Goal: Task Accomplishment & Management: Complete application form

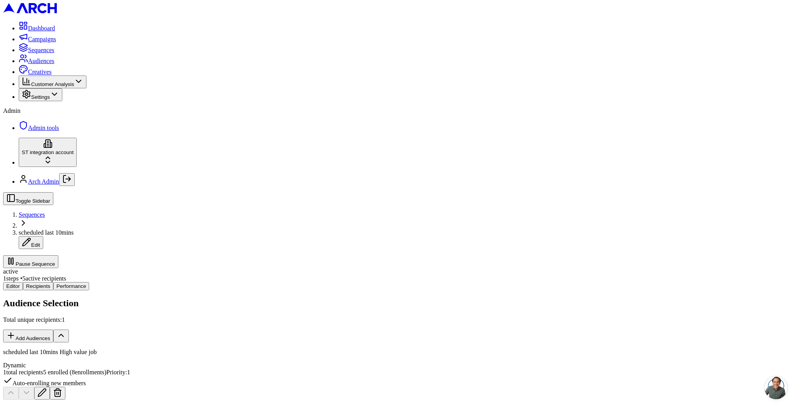
scroll to position [35, 0]
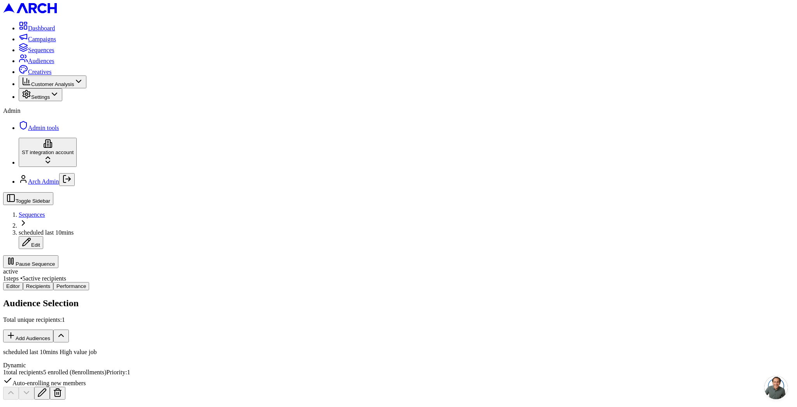
scroll to position [35, 0]
click at [45, 211] on span "Sequences" at bounding box center [32, 214] width 26 height 7
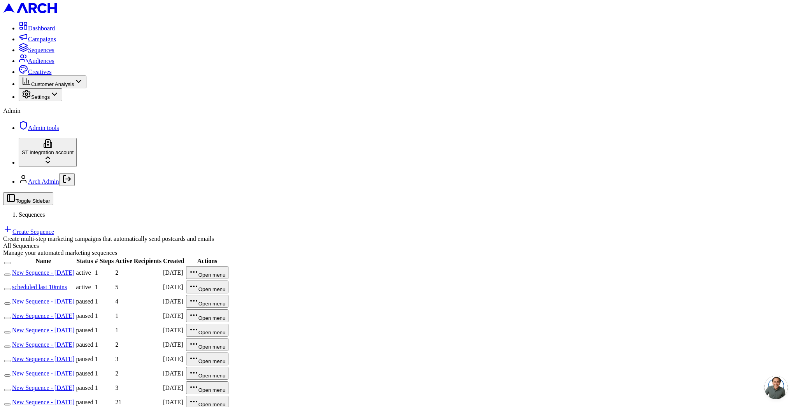
click at [75, 280] on td "scheduled last 10mins" at bounding box center [43, 287] width 63 height 14
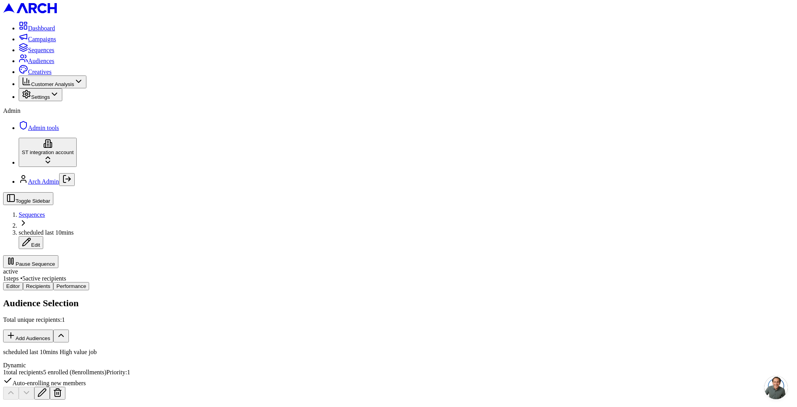
click at [53, 329] on button "Add Audiences" at bounding box center [28, 335] width 50 height 13
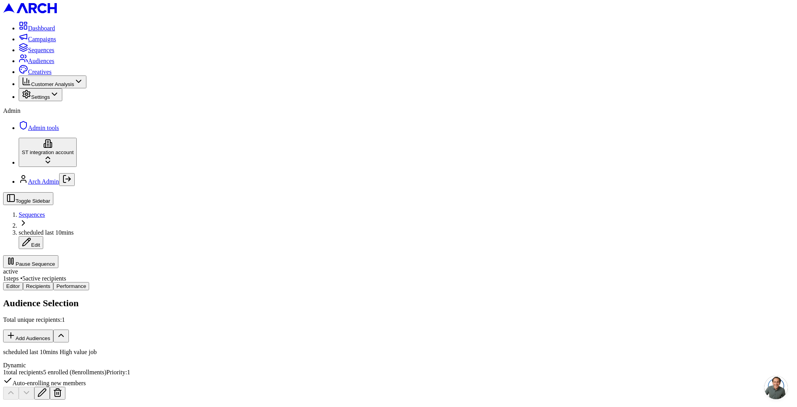
click at [45, 211] on span "Sequences" at bounding box center [32, 214] width 26 height 7
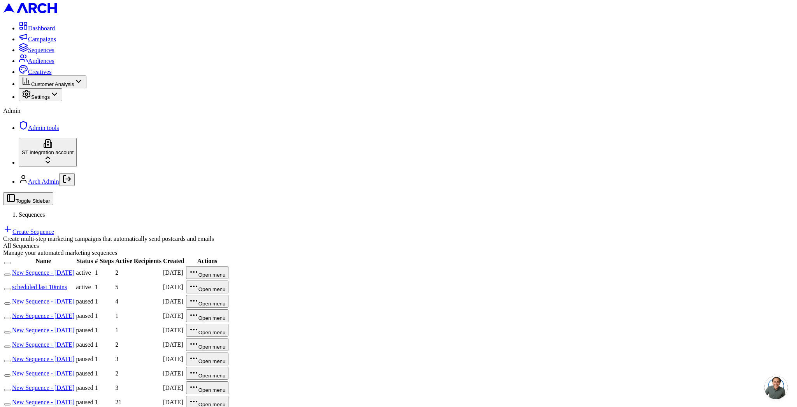
click at [54, 228] on link "Create Sequence" at bounding box center [28, 231] width 51 height 7
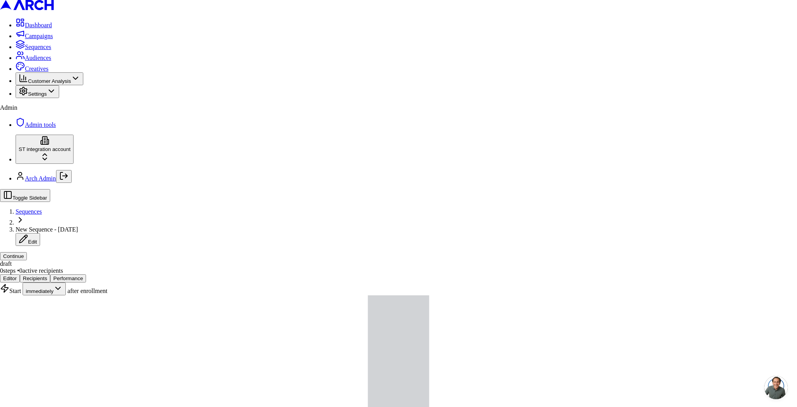
type input "a"
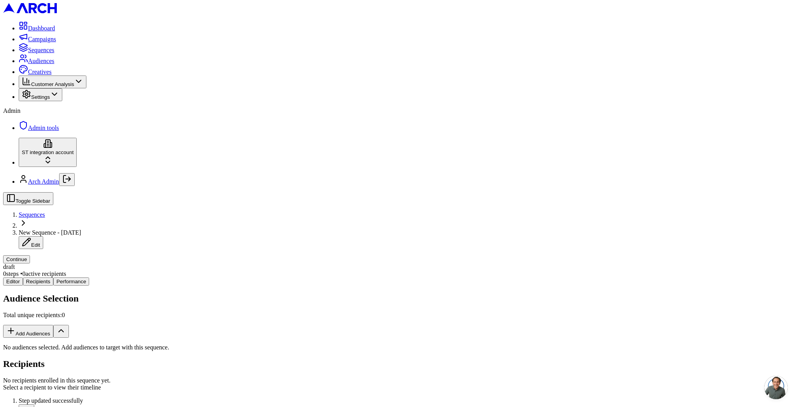
click at [53, 325] on button "Add Audiences" at bounding box center [28, 331] width 50 height 13
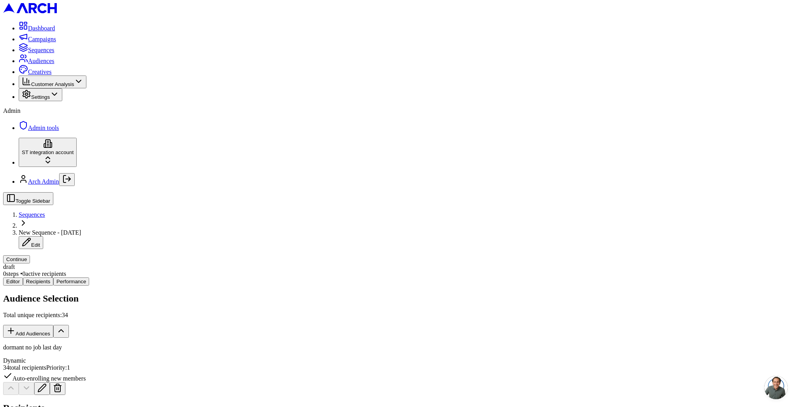
click at [30, 255] on button "Continue" at bounding box center [16, 259] width 27 height 8
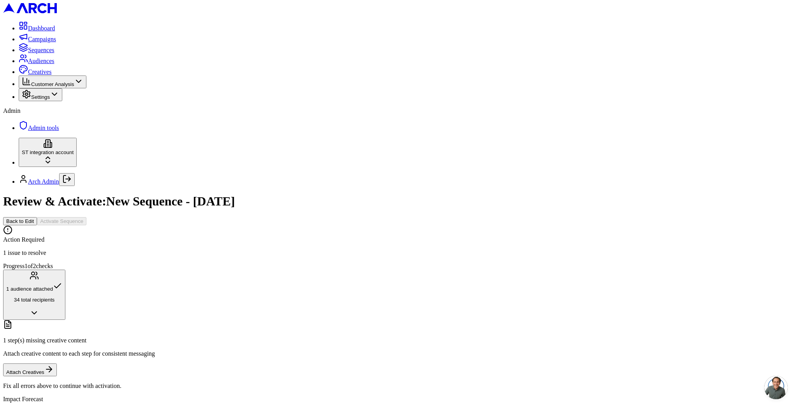
click at [57, 363] on button "Attach Creatives" at bounding box center [30, 369] width 54 height 13
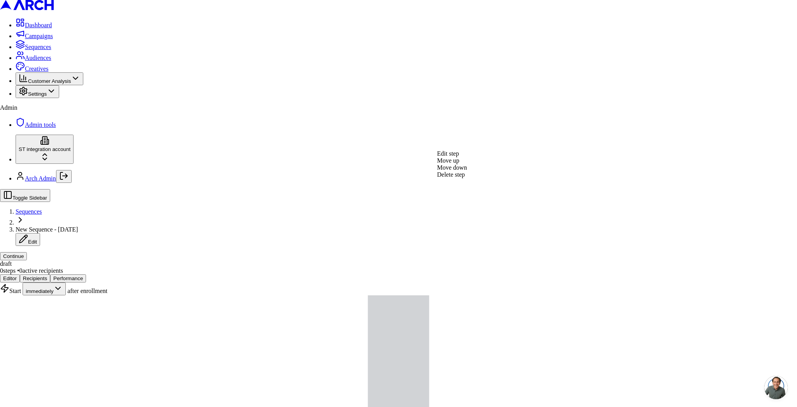
click at [461, 157] on div "Edit step" at bounding box center [452, 153] width 30 height 7
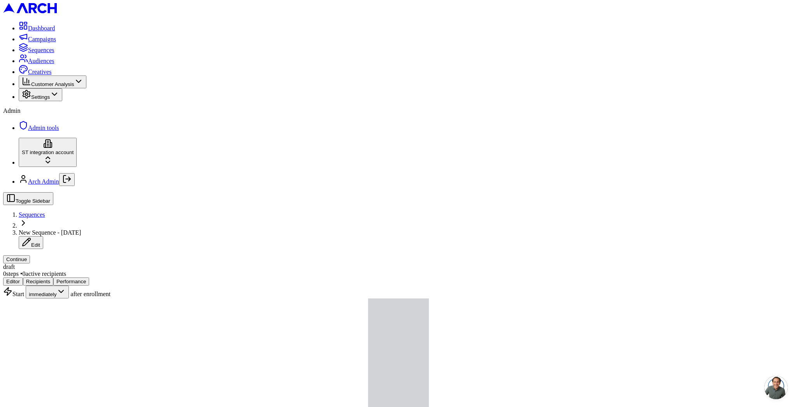
click at [30, 255] on button "Continue" at bounding box center [16, 259] width 27 height 8
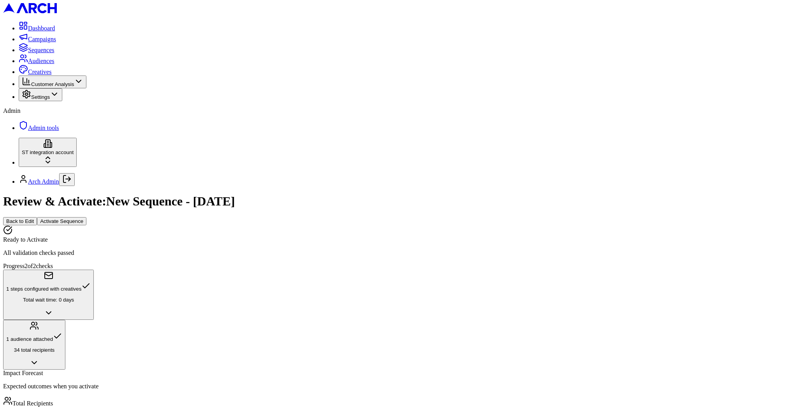
click at [86, 217] on button "Activate Sequence" at bounding box center [61, 221] width 49 height 8
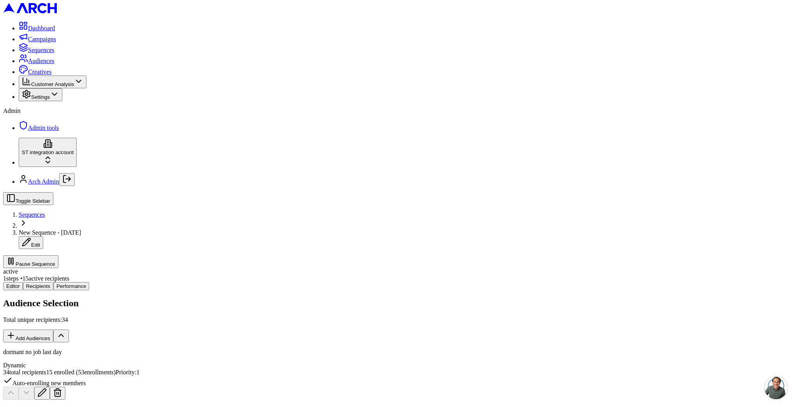
scroll to position [610, 0]
